Goal: Task Accomplishment & Management: Manage account settings

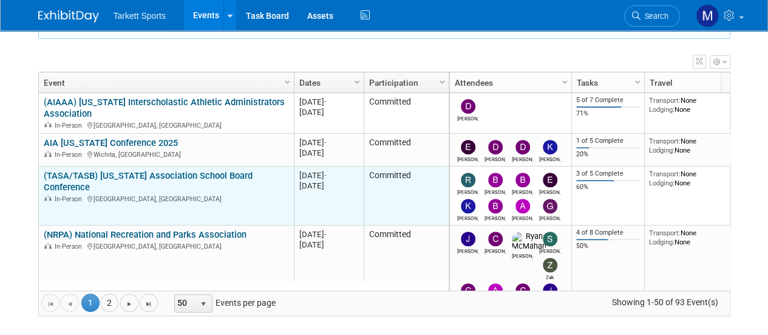
click at [187, 173] on link "(TASA/TASB) [US_STATE] Association School Board Conference" at bounding box center [148, 181] width 209 height 22
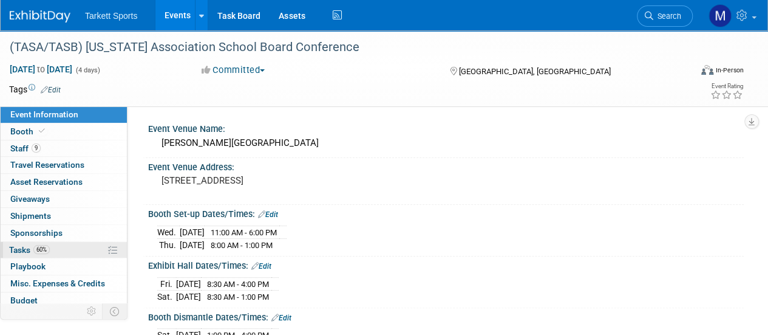
click at [61, 242] on link "60% Tasks 60%" at bounding box center [64, 250] width 126 height 16
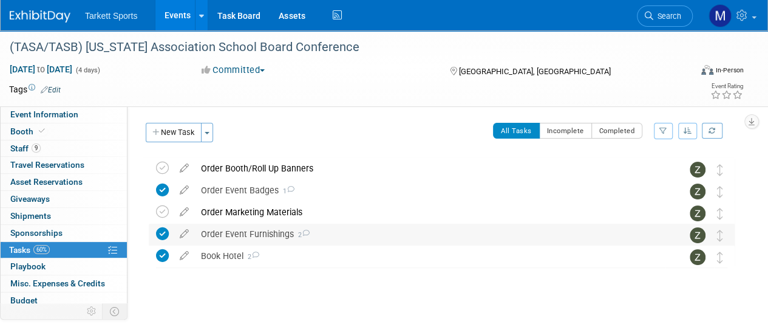
click at [254, 235] on div "Order Event Furnishings 2" at bounding box center [430, 233] width 471 height 21
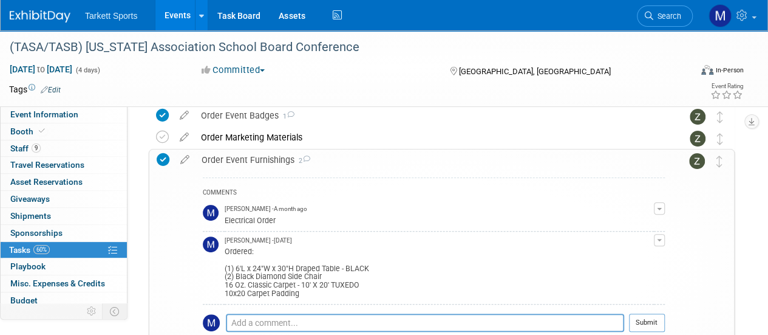
scroll to position [75, 0]
